Goal: Transaction & Acquisition: Subscribe to service/newsletter

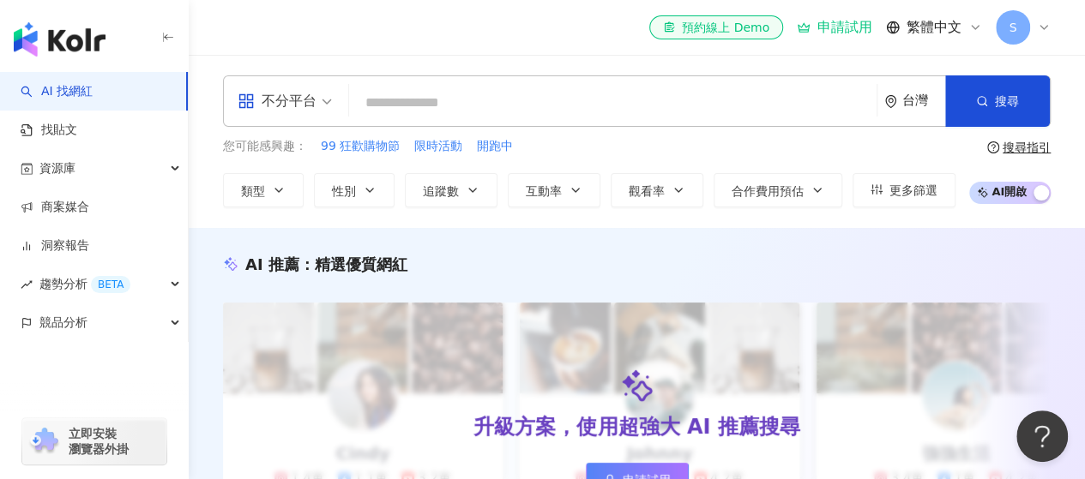
click at [537, 93] on input "search" at bounding box center [613, 103] width 514 height 33
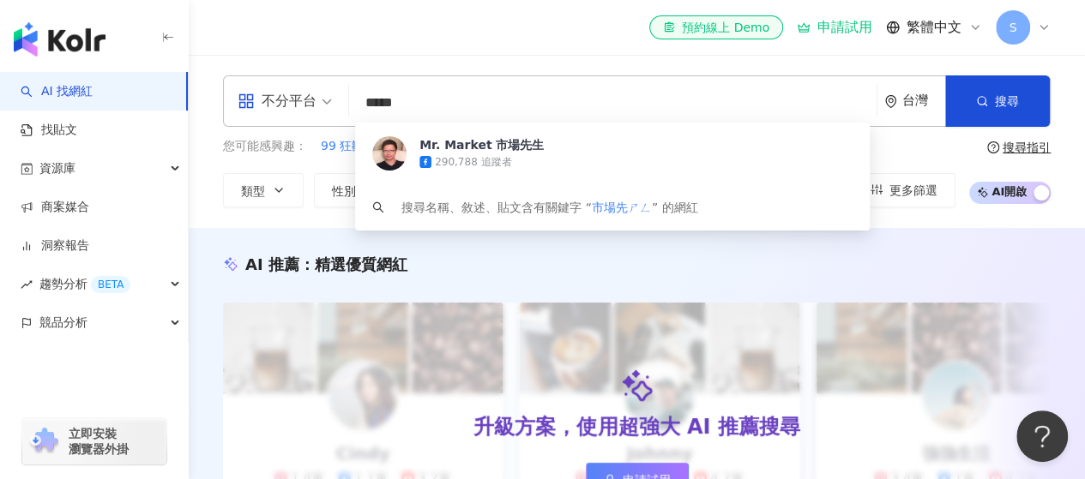
type input "****"
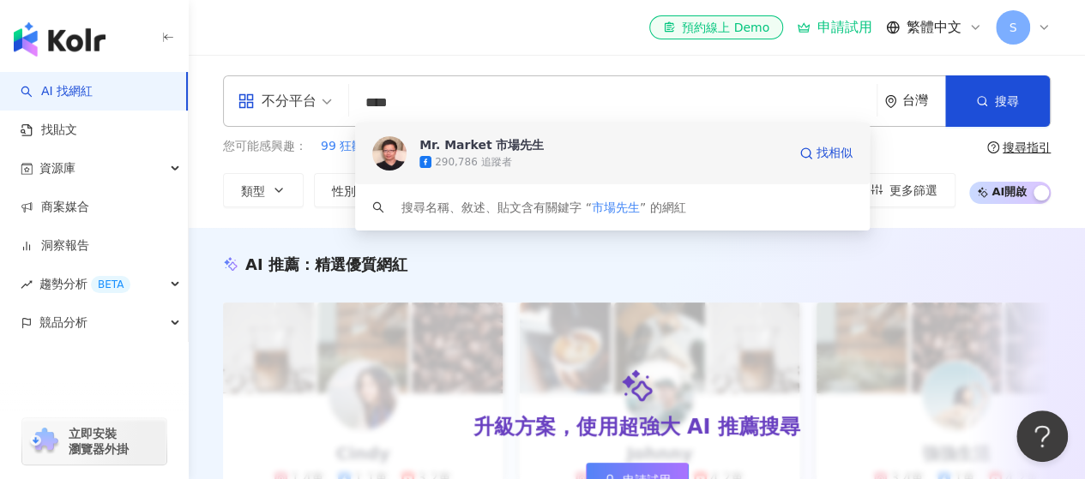
click at [519, 154] on div "290,786 追蹤者" at bounding box center [602, 162] width 367 height 17
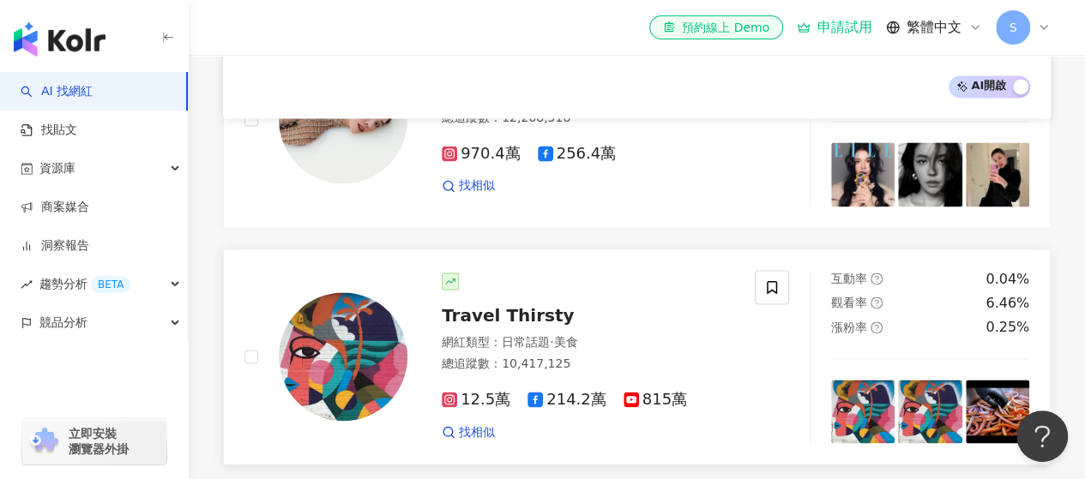
scroll to position [1281, 0]
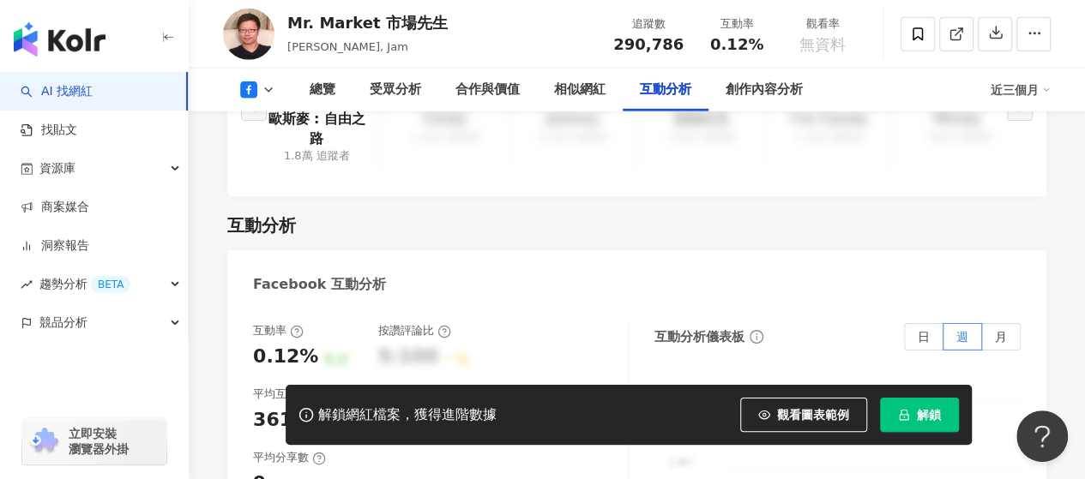
scroll to position [2745, 0]
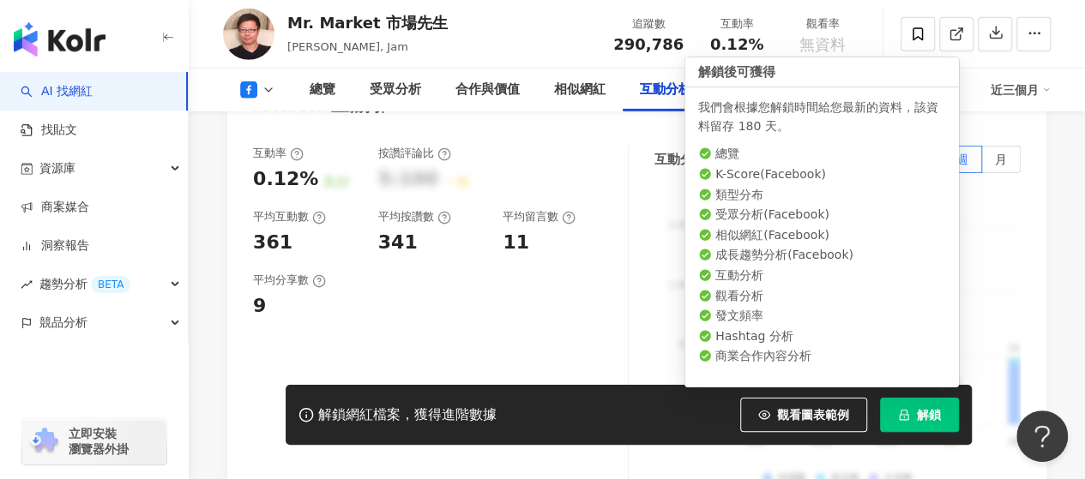
click at [910, 413] on button "解鎖" at bounding box center [919, 415] width 79 height 34
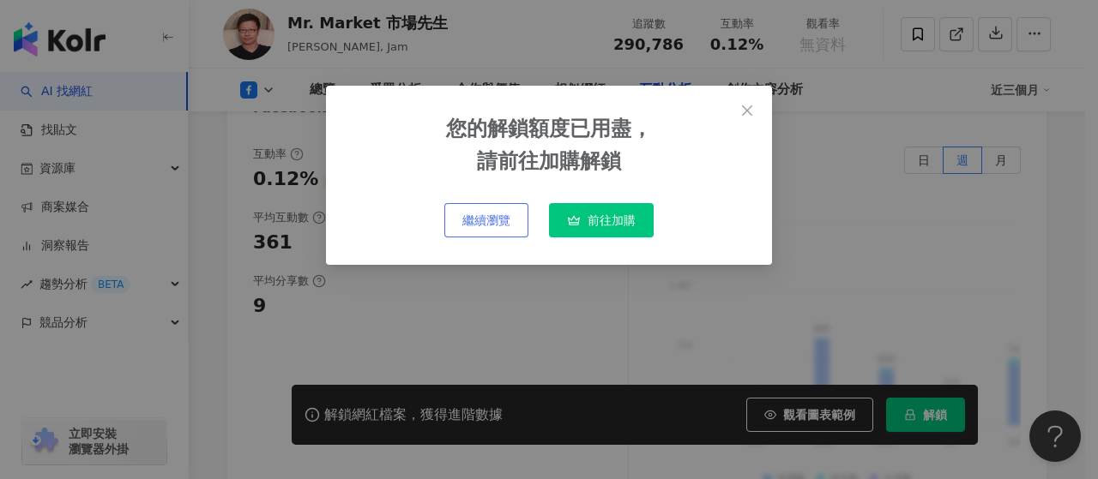
click at [506, 224] on span "繼續瀏覽" at bounding box center [486, 221] width 48 height 14
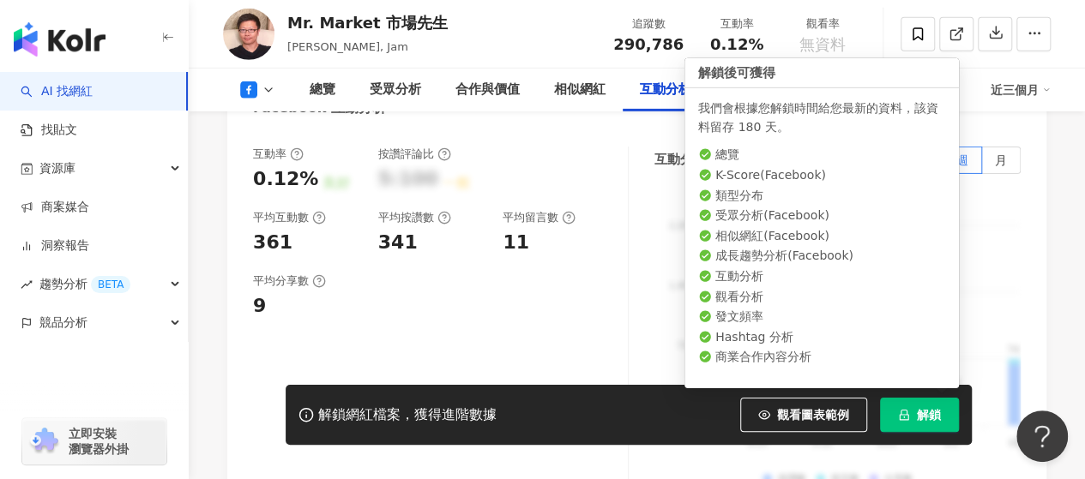
click at [913, 418] on button "解鎖" at bounding box center [919, 415] width 79 height 34
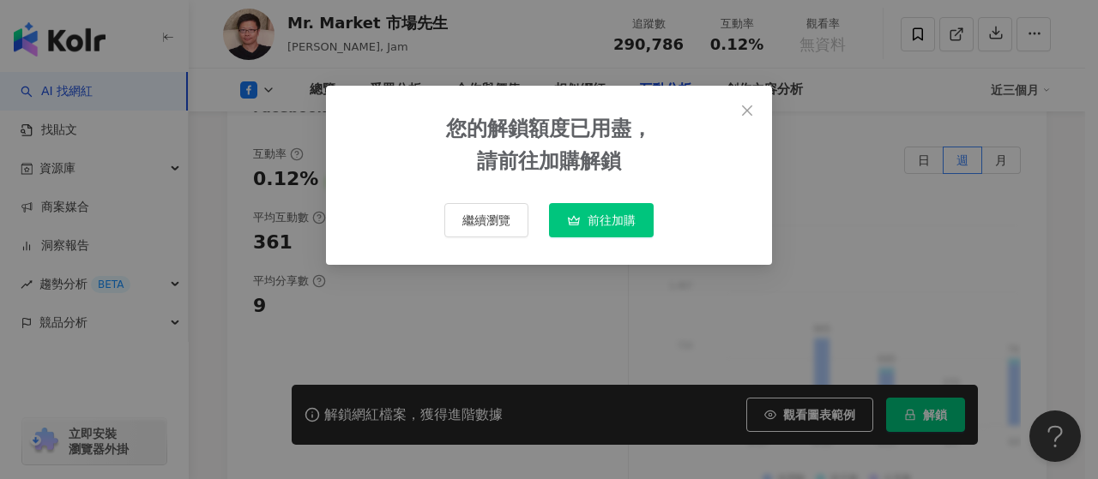
click at [606, 224] on span "前往加購" at bounding box center [612, 221] width 48 height 14
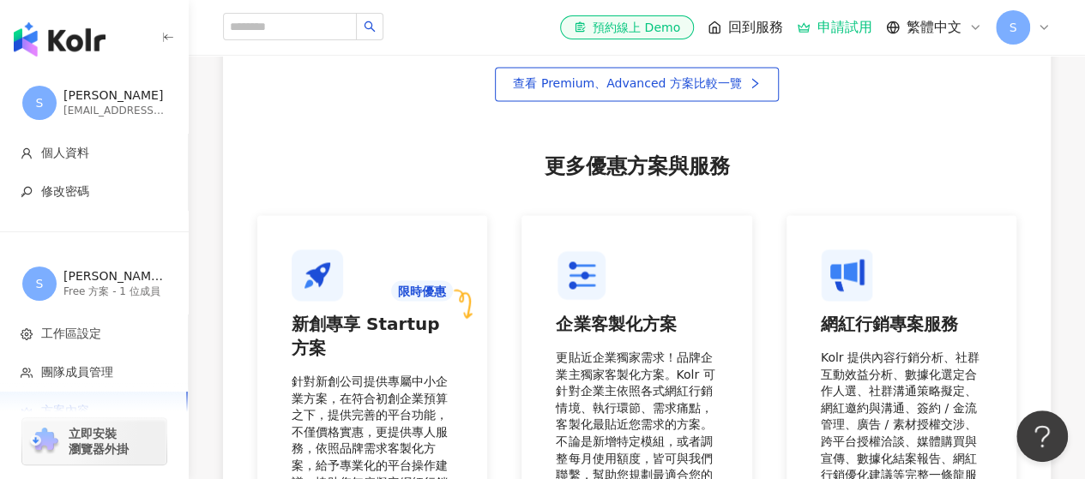
scroll to position [1372, 0]
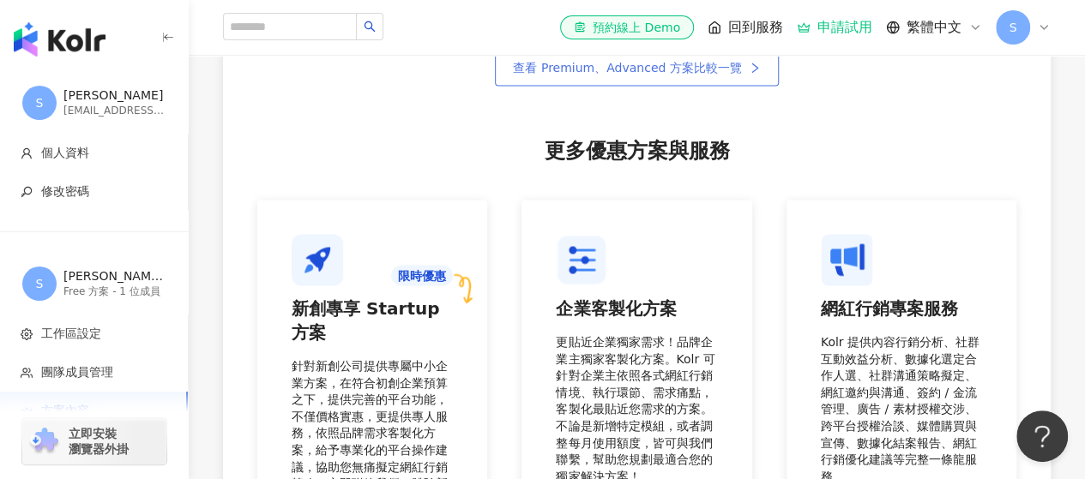
click at [686, 68] on span "查看 Premium、Advanced 方案比較一覽" at bounding box center [627, 68] width 228 height 14
